Goal: Information Seeking & Learning: Learn about a topic

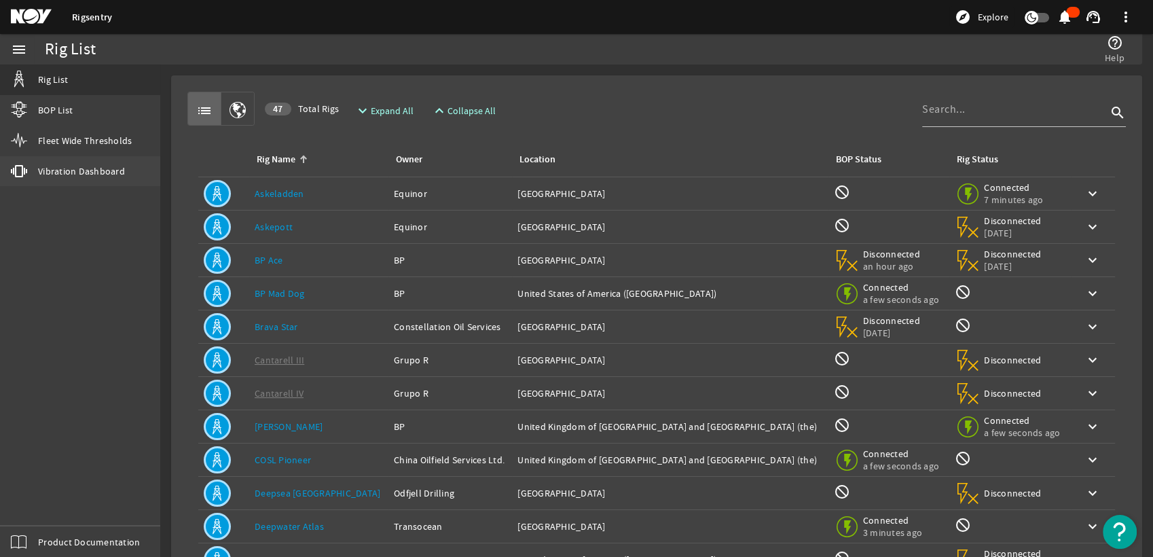
click at [87, 162] on link "vibration Vibration Dashboard" at bounding box center [80, 171] width 160 height 30
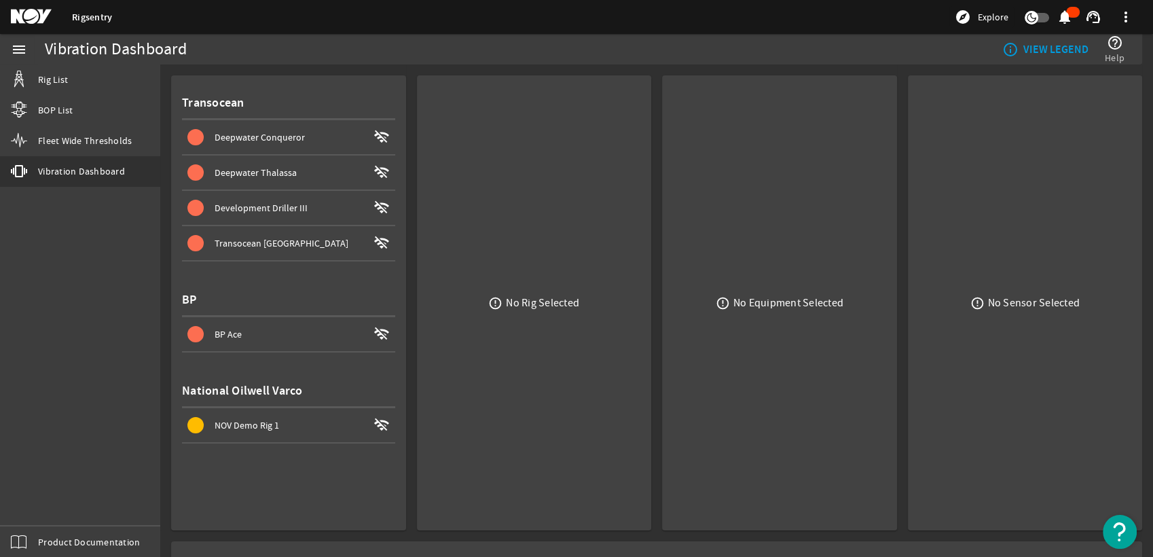
click at [310, 162] on span at bounding box center [288, 172] width 213 height 33
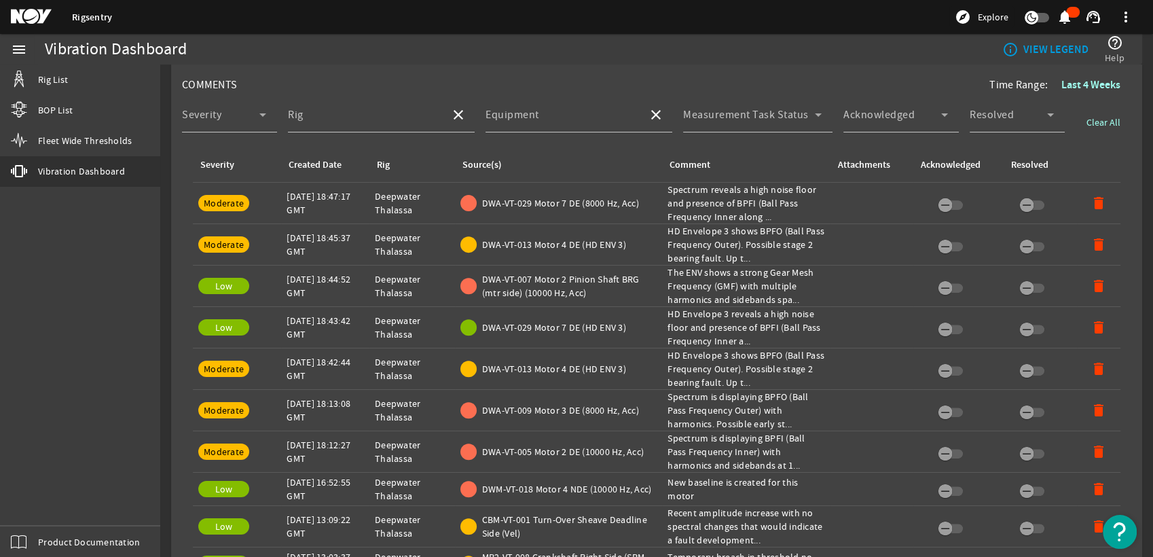
scroll to position [603, 0]
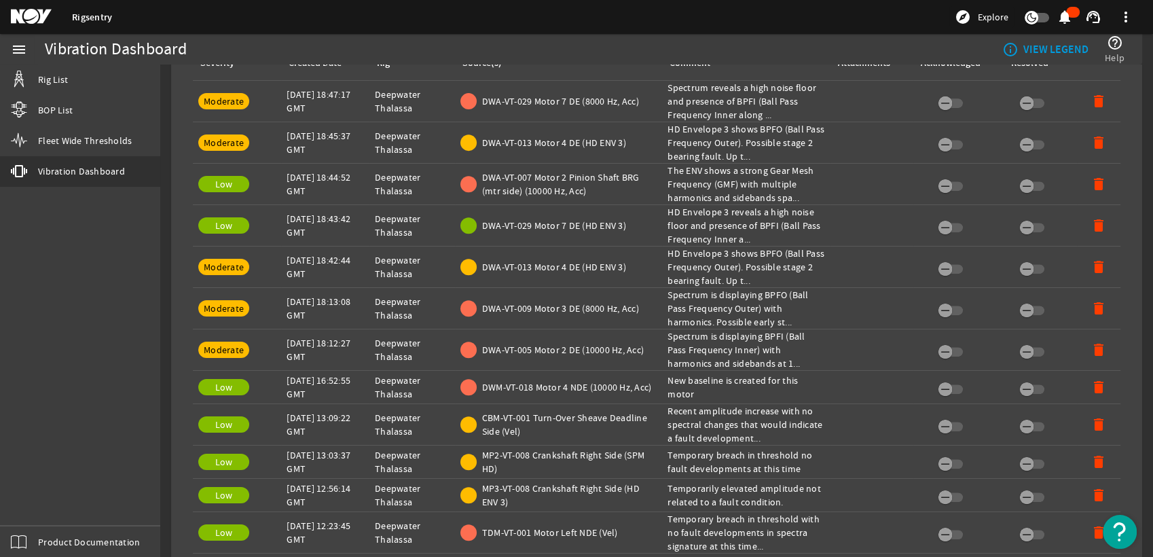
click at [296, 100] on div "Created Date: [DATE] 18:47:17 GMT" at bounding box center [324, 101] width 77 height 27
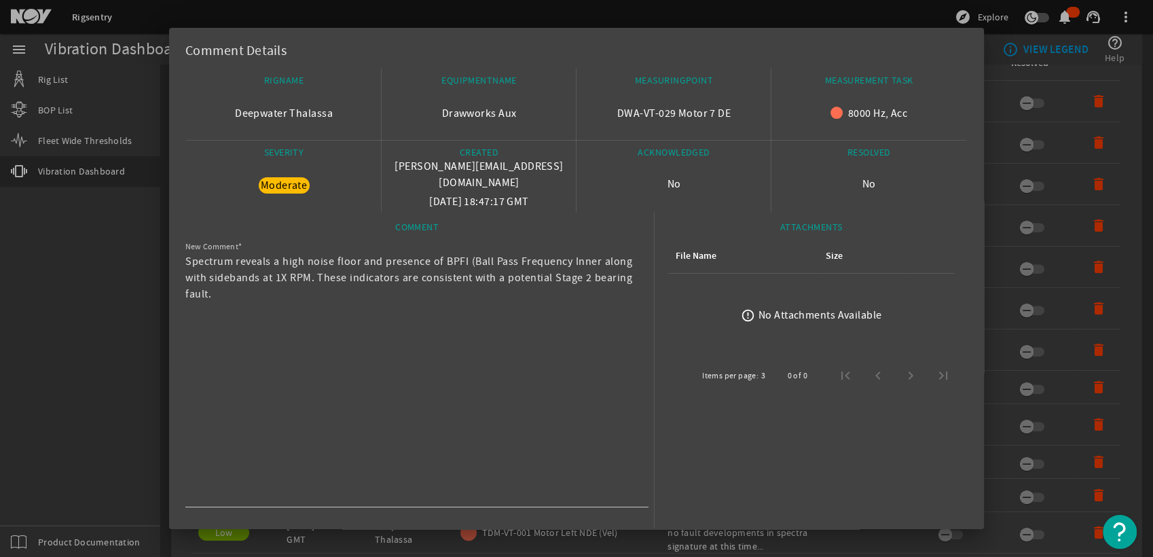
click at [5, 239] on div at bounding box center [576, 278] width 1153 height 557
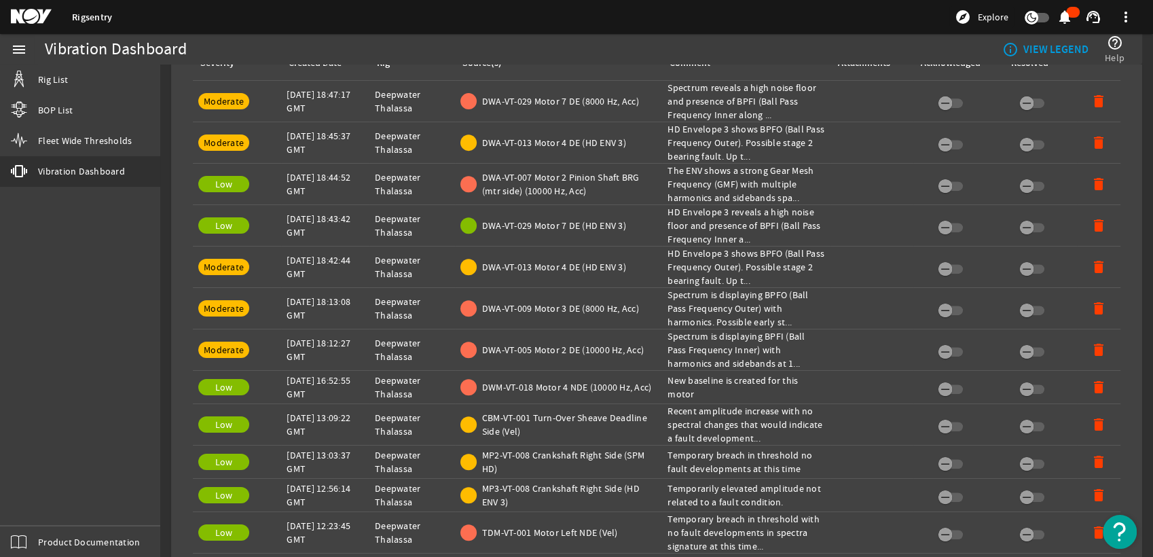
click at [341, 138] on div "Created Date: [DATE] 18:45:37 GMT" at bounding box center [324, 142] width 77 height 27
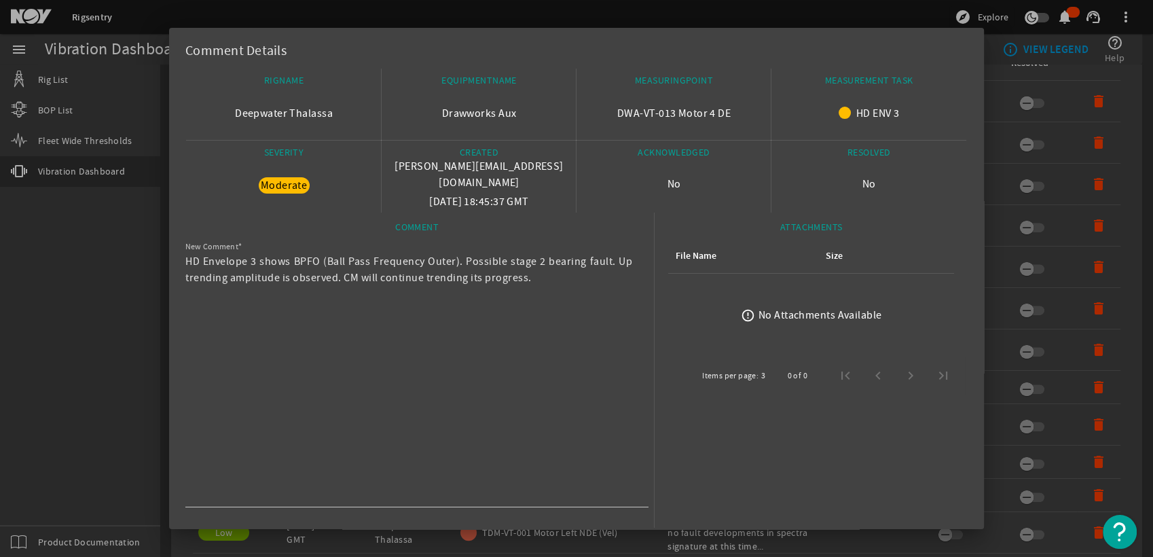
click at [81, 289] on div at bounding box center [576, 278] width 1153 height 557
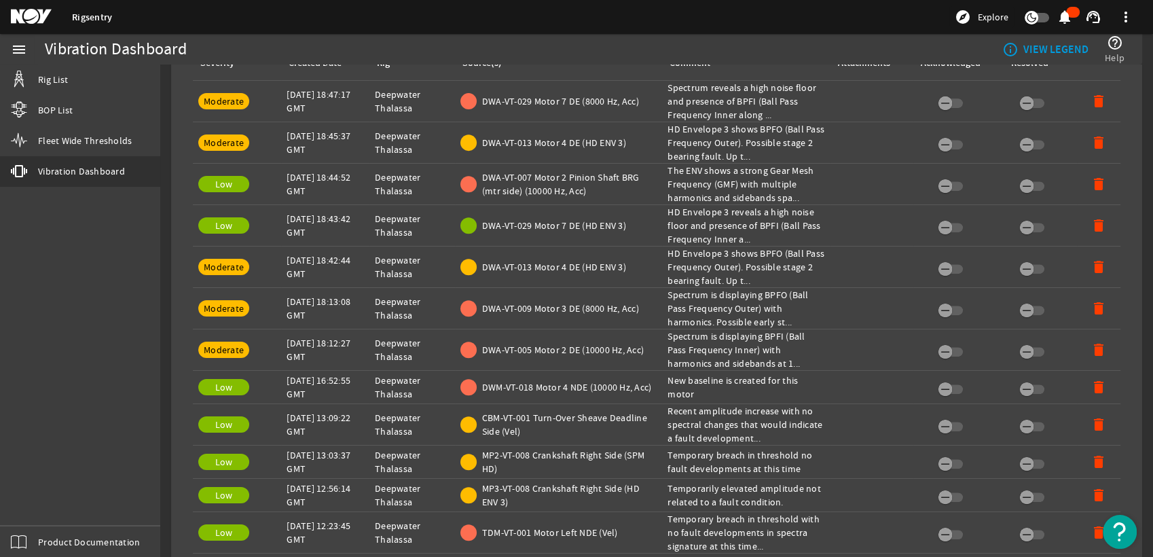
click at [298, 182] on div "Created Date: [DATE] 18:44:52 GMT" at bounding box center [324, 183] width 77 height 27
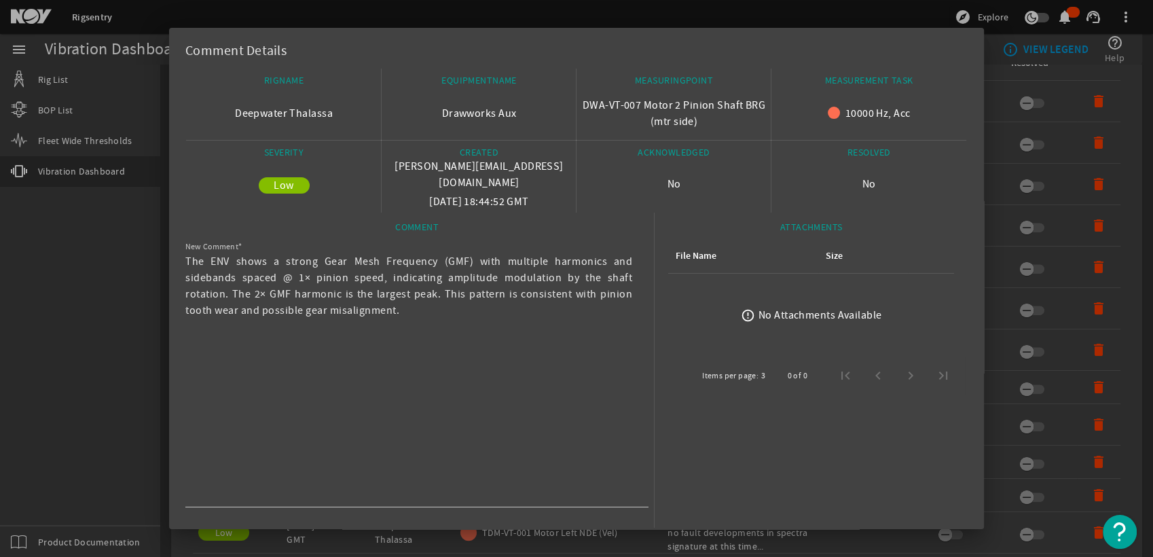
click at [103, 280] on div at bounding box center [576, 278] width 1153 height 557
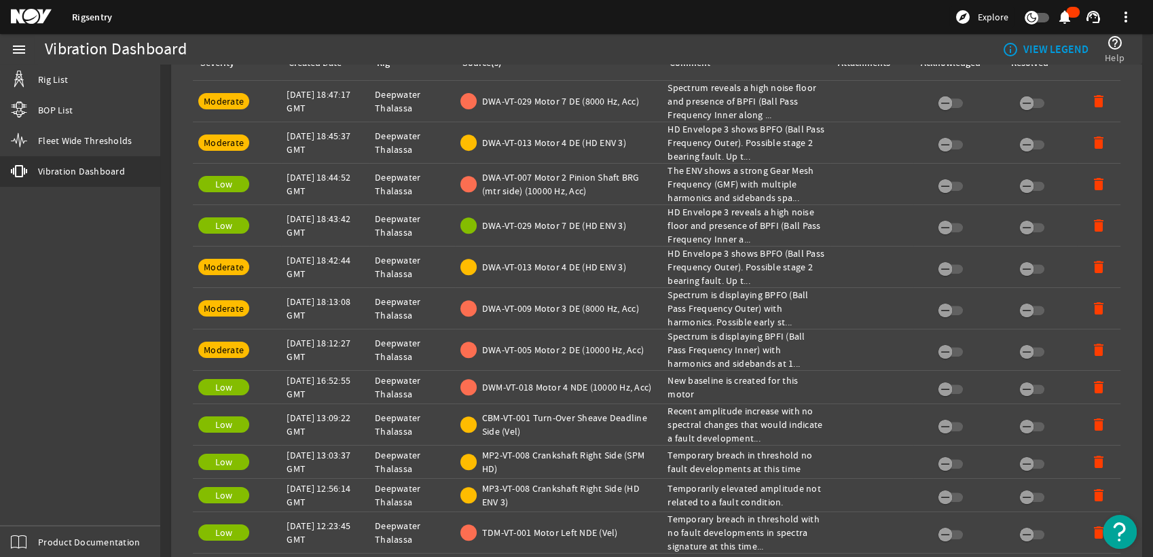
click at [301, 221] on div "Created Date: [DATE] 18:43:42 GMT" at bounding box center [324, 225] width 77 height 27
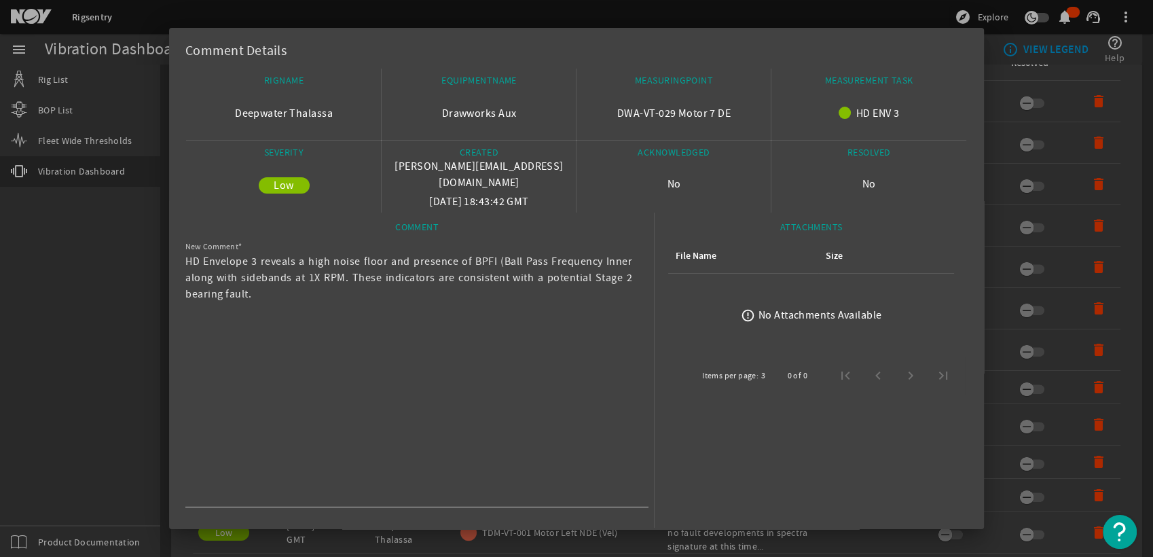
click at [117, 269] on div at bounding box center [576, 278] width 1153 height 557
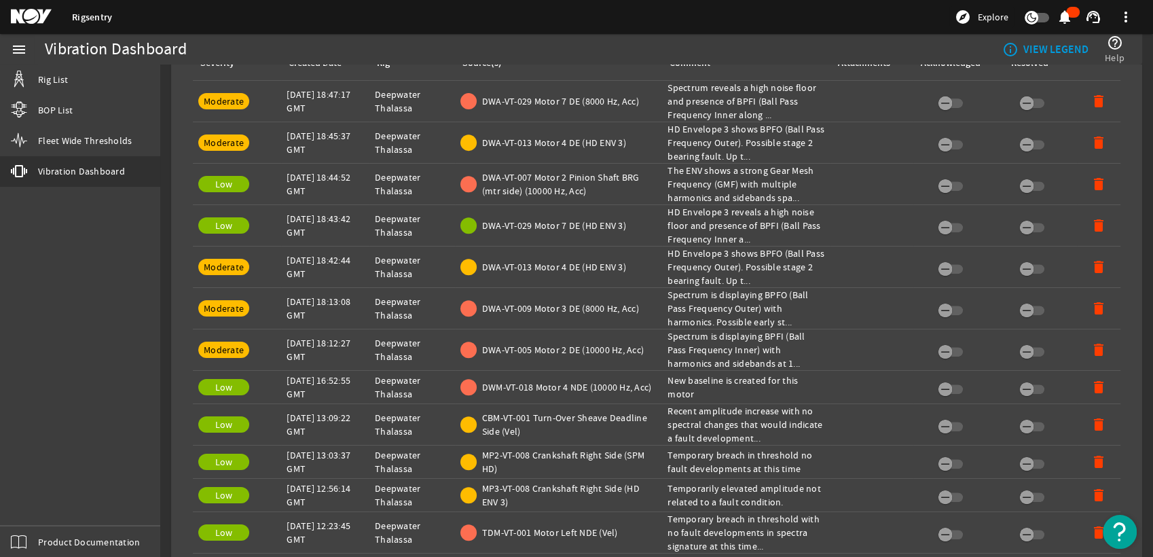
click at [282, 261] on td "Created Date: [DATE] 18:42:44 GMT" at bounding box center [325, 266] width 88 height 41
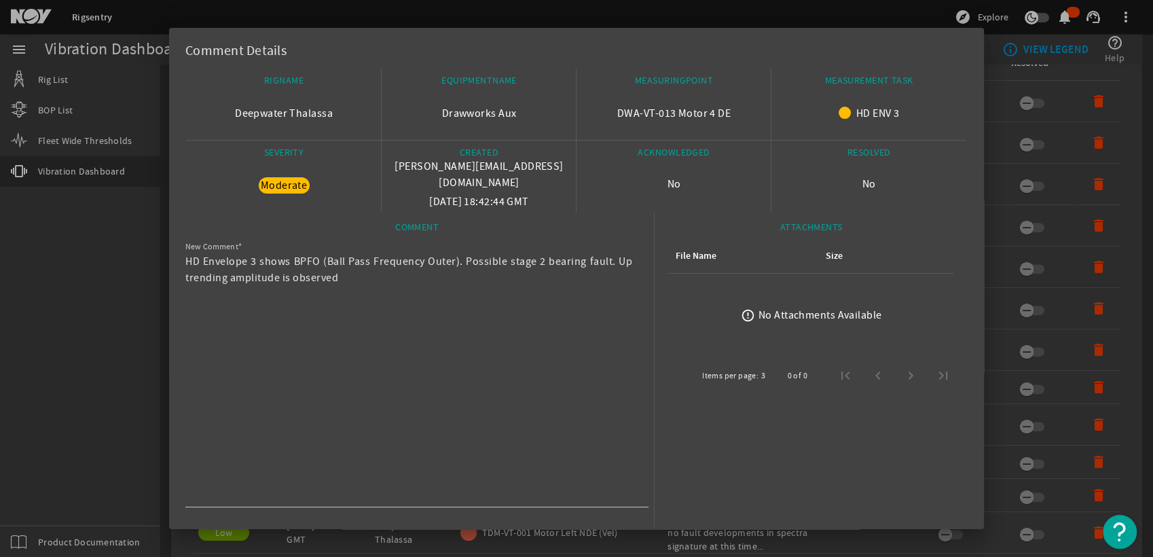
click at [110, 284] on div at bounding box center [576, 278] width 1153 height 557
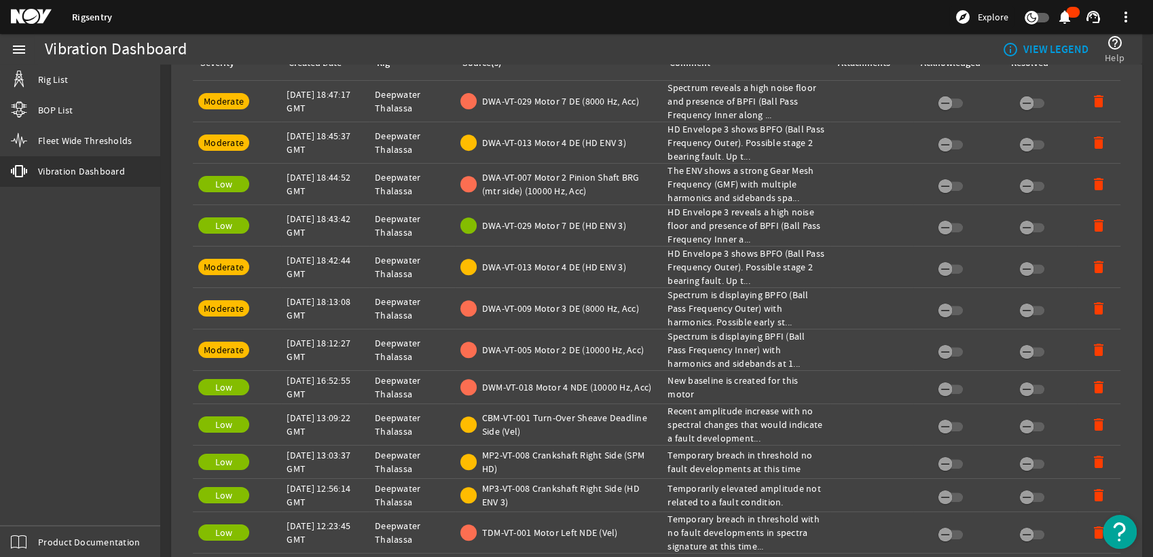
click at [271, 301] on div "Severity: Moderate" at bounding box center [236, 308] width 77 height 16
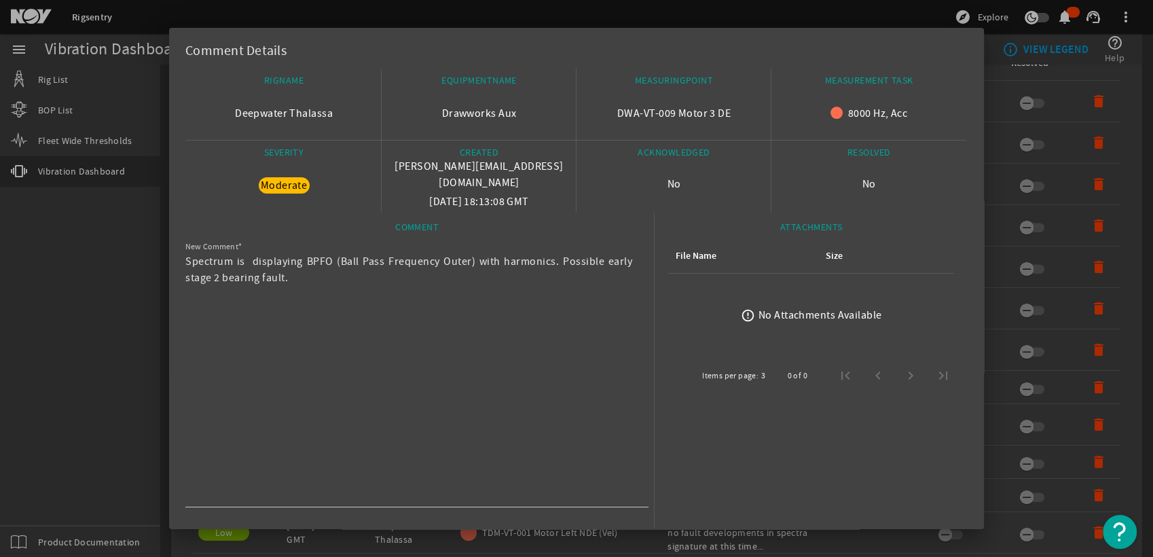
click at [88, 301] on div at bounding box center [576, 278] width 1153 height 557
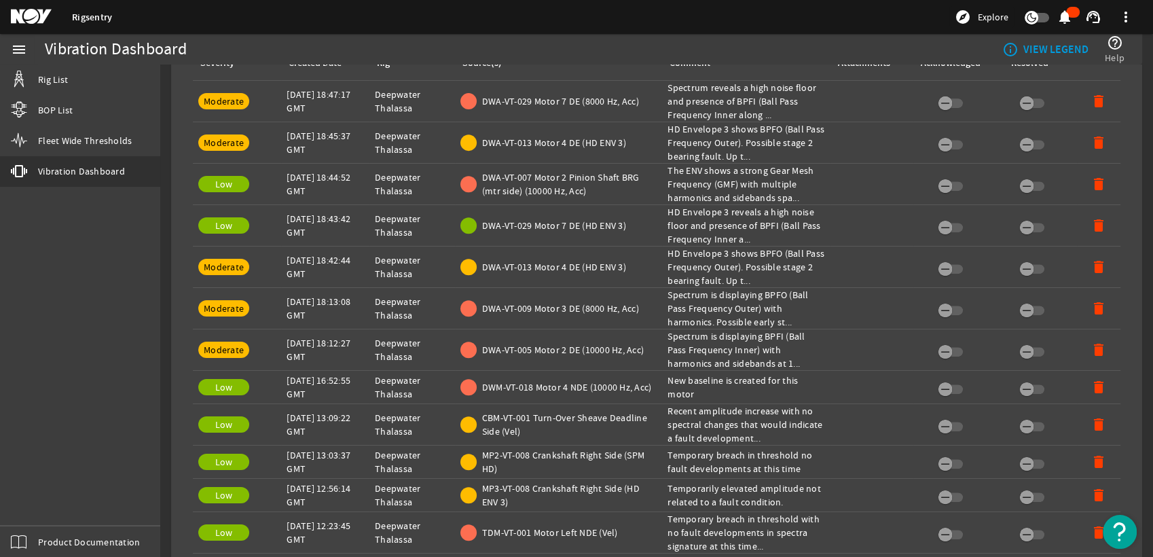
click at [303, 352] on div "Created Date: [DATE] 18:12:27 GMT" at bounding box center [324, 349] width 77 height 27
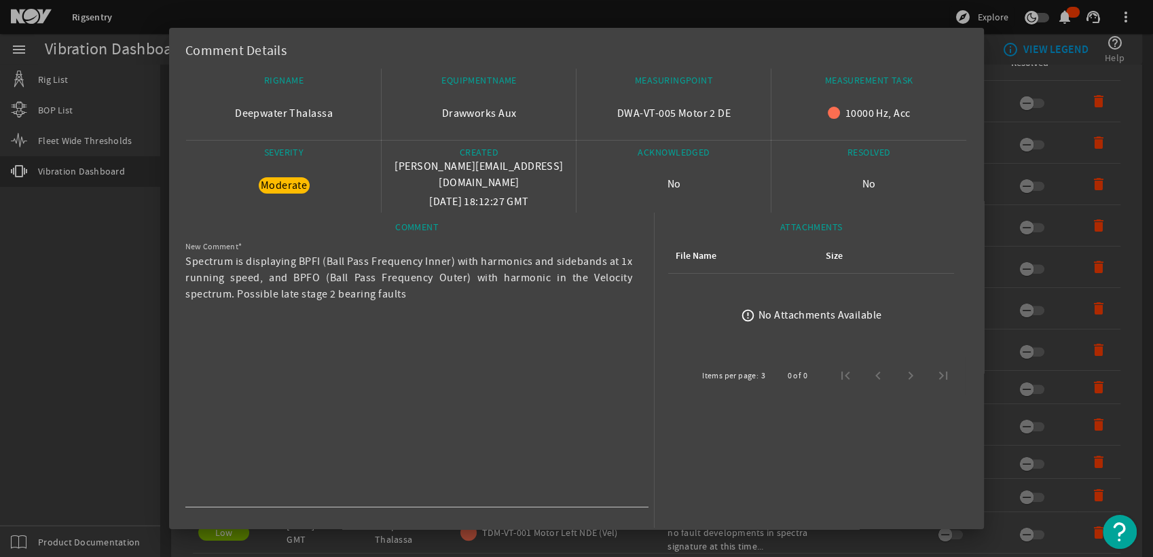
click at [49, 331] on div at bounding box center [576, 278] width 1153 height 557
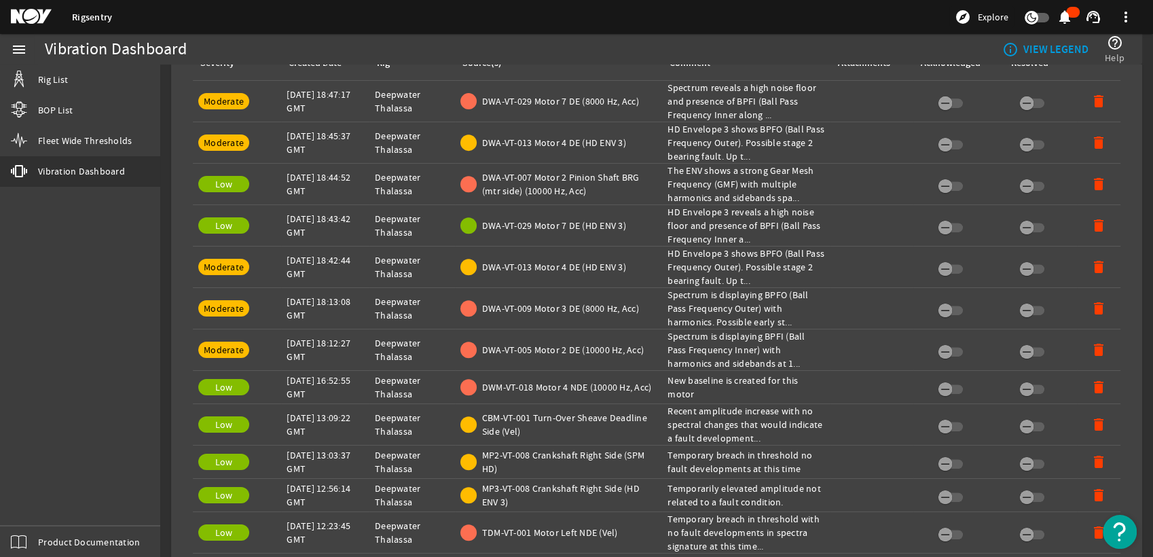
click at [272, 375] on td "Severity: Low" at bounding box center [237, 387] width 88 height 33
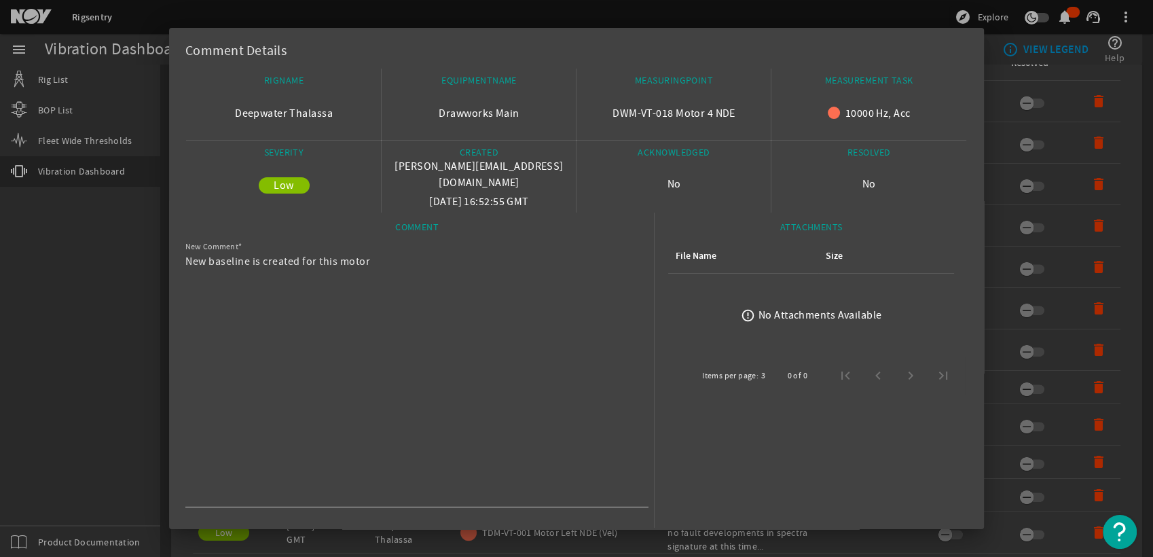
click at [65, 349] on div at bounding box center [576, 278] width 1153 height 557
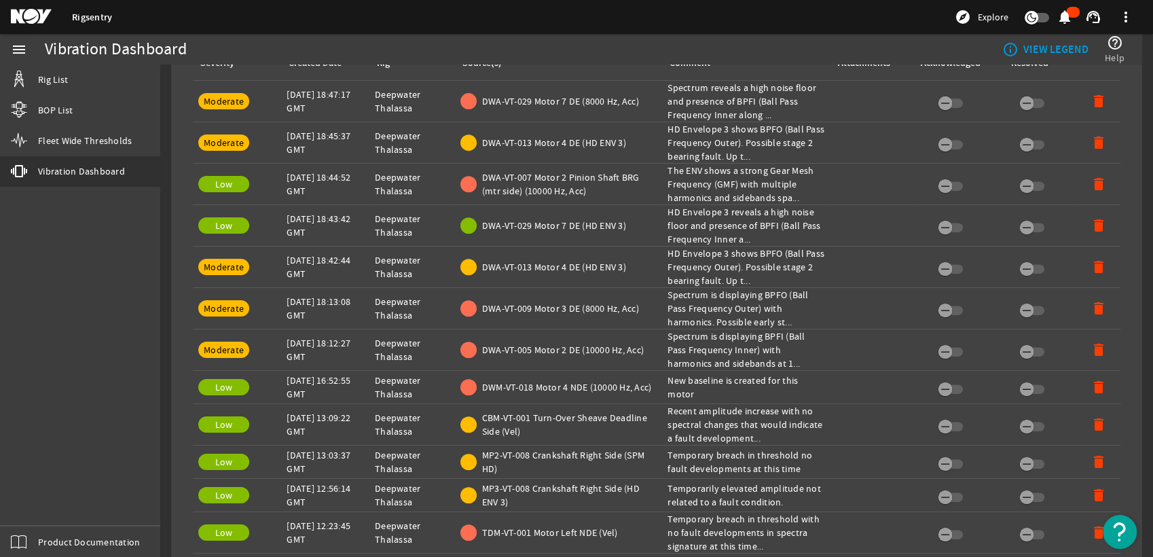
click at [275, 422] on td "Severity: Low" at bounding box center [237, 424] width 88 height 41
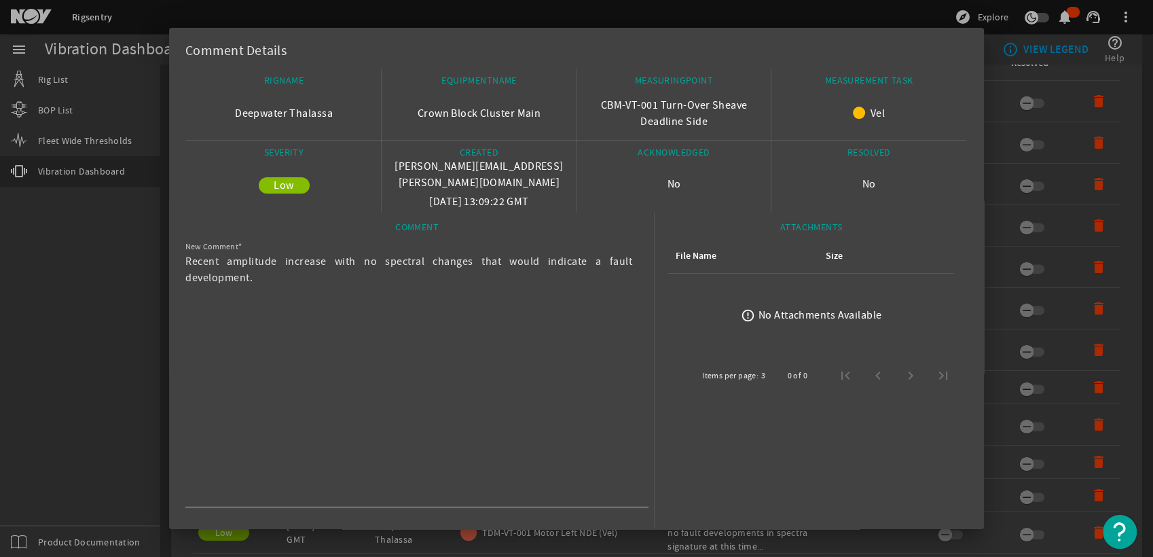
click at [77, 394] on div at bounding box center [576, 278] width 1153 height 557
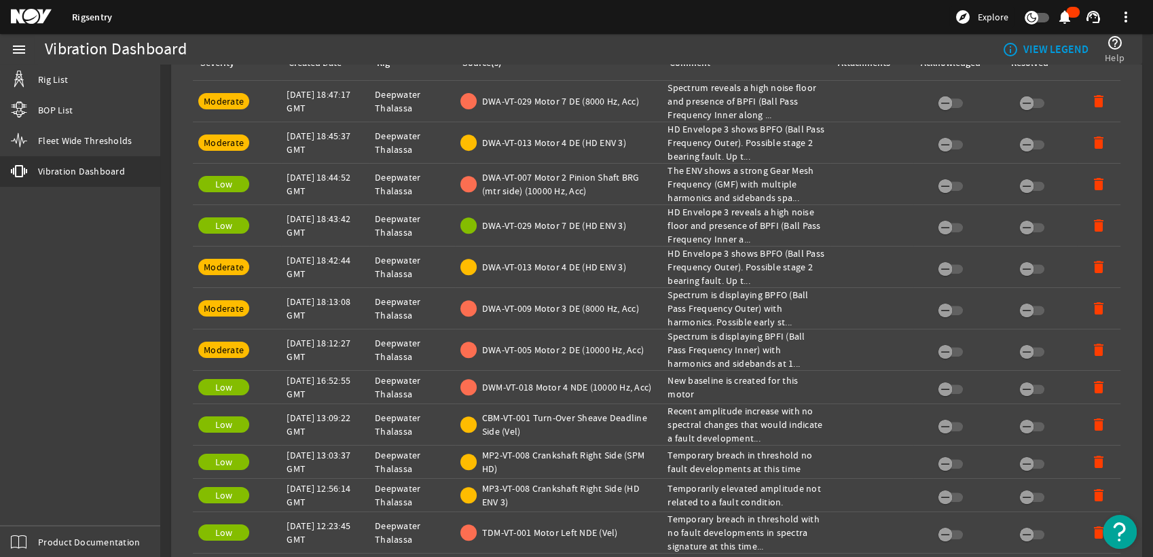
click at [332, 454] on div "Created Date: [DATE] 13:03:37 GMT" at bounding box center [324, 461] width 77 height 27
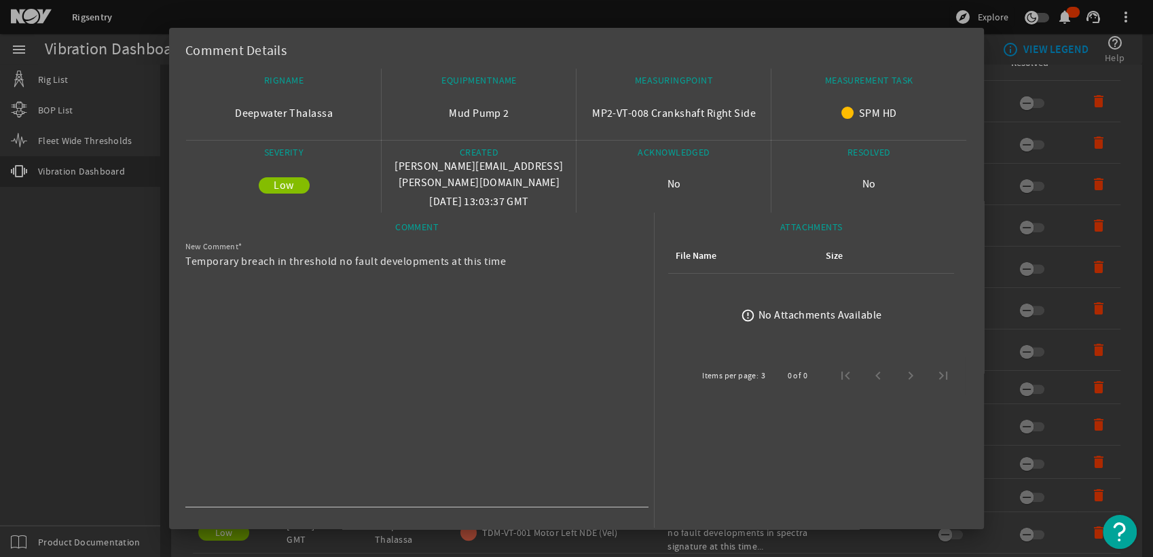
click at [21, 402] on div at bounding box center [576, 278] width 1153 height 557
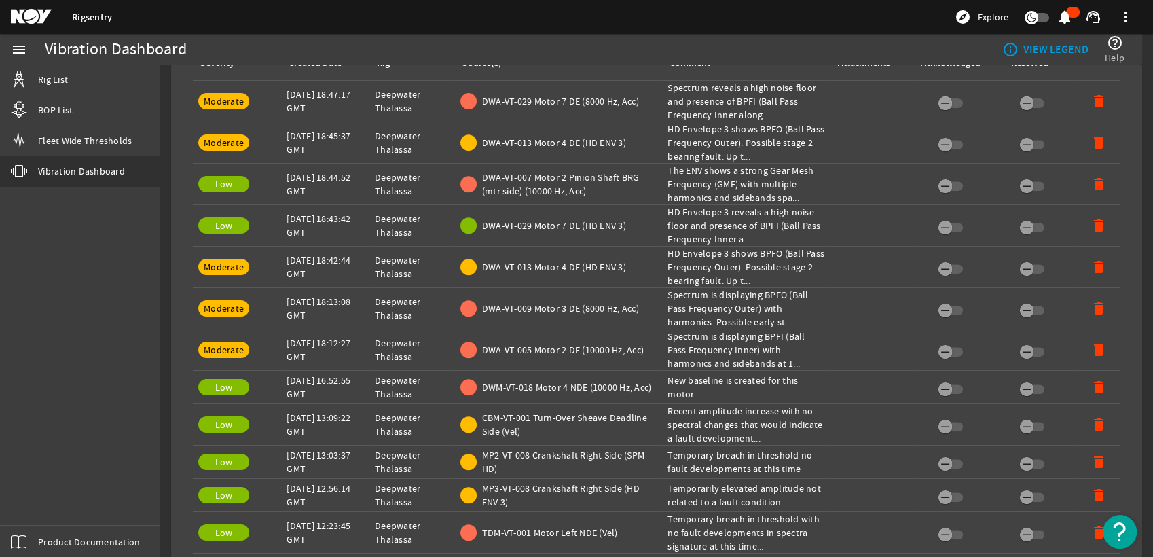
click at [315, 488] on div "Created Date: [DATE] 12:56:14 GMT" at bounding box center [324, 494] width 77 height 27
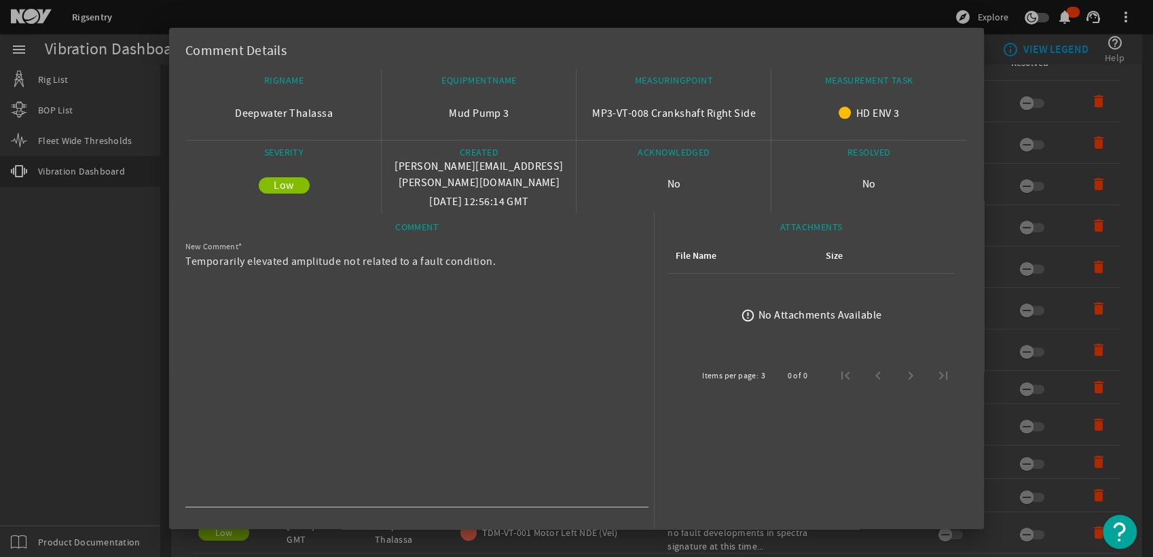
click at [45, 419] on div at bounding box center [576, 278] width 1153 height 557
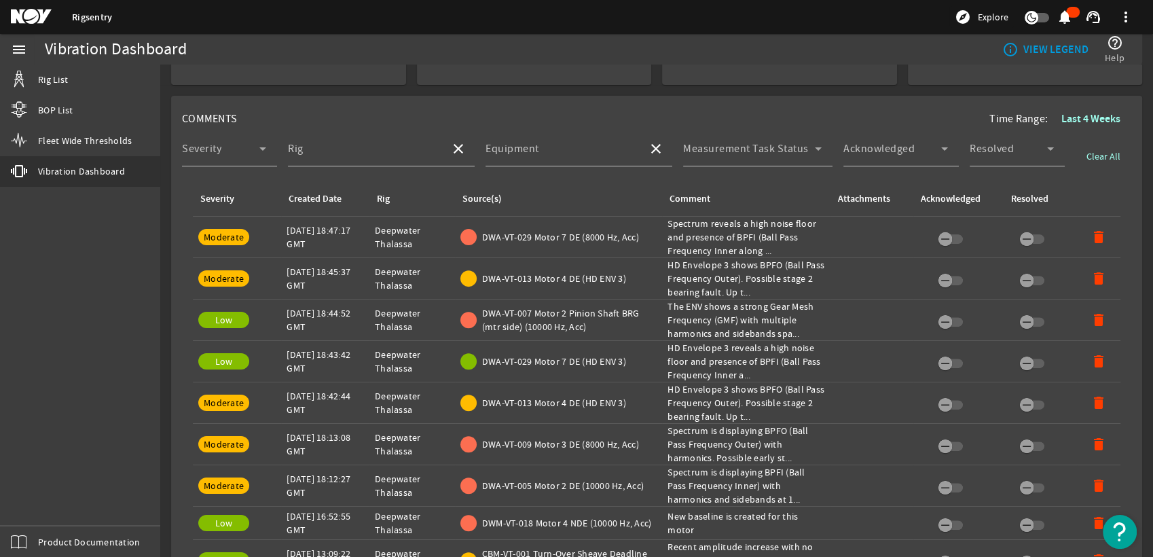
scroll to position [452, 0]
